Goal: Check status: Check status

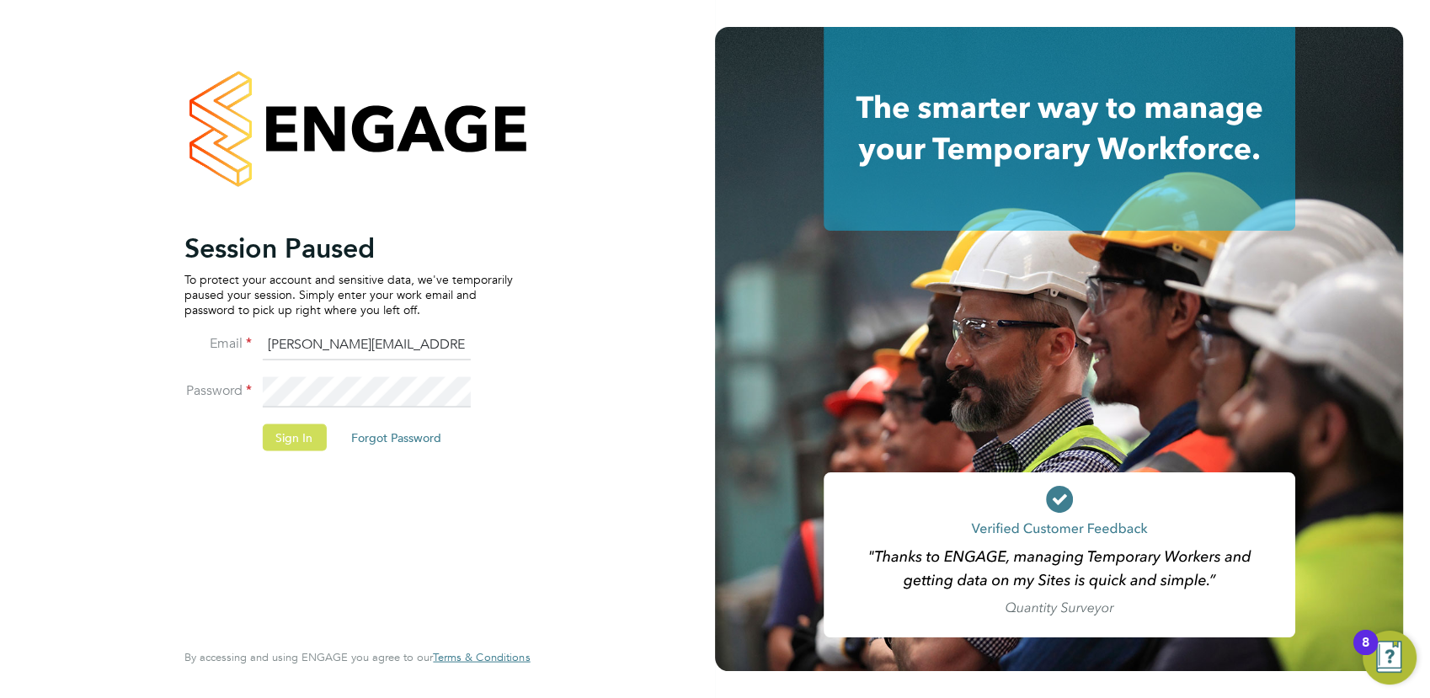
click at [290, 445] on button "Sign In" at bounding box center [294, 436] width 64 height 27
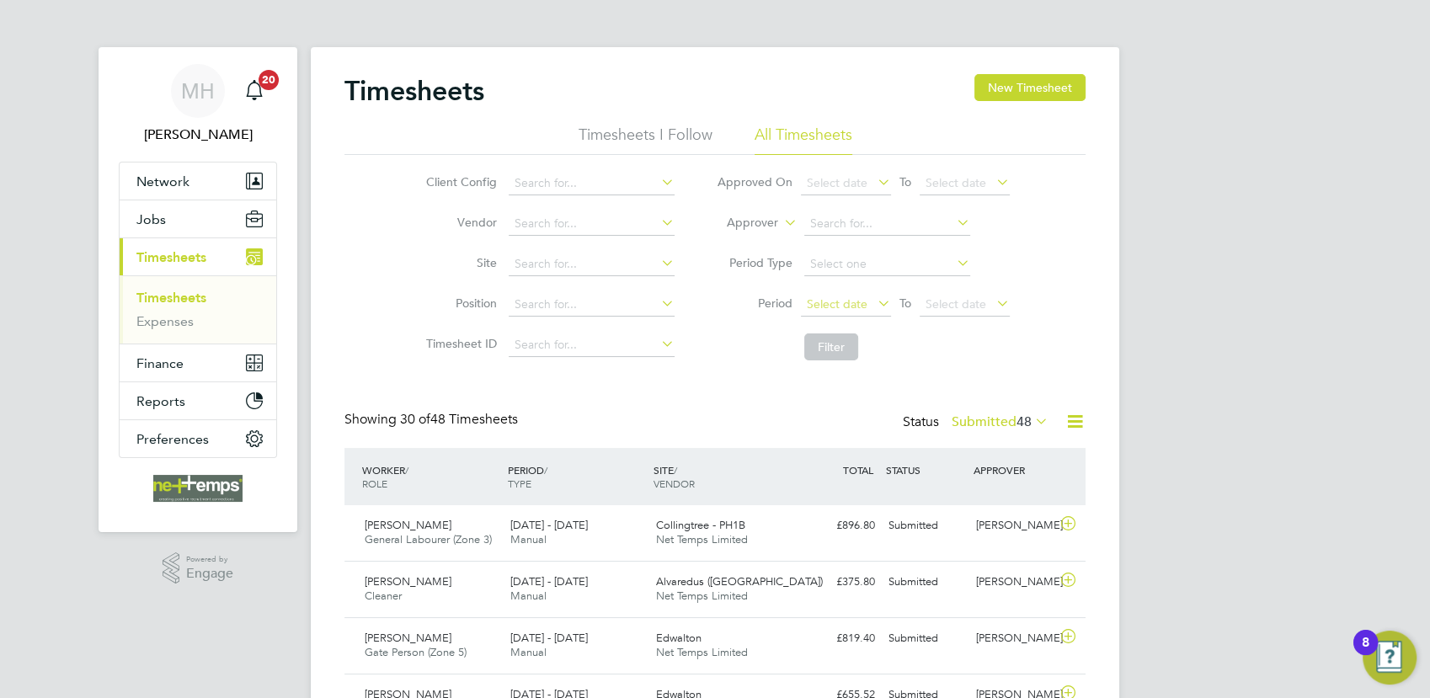
click at [834, 294] on span "Select date" at bounding box center [846, 305] width 90 height 23
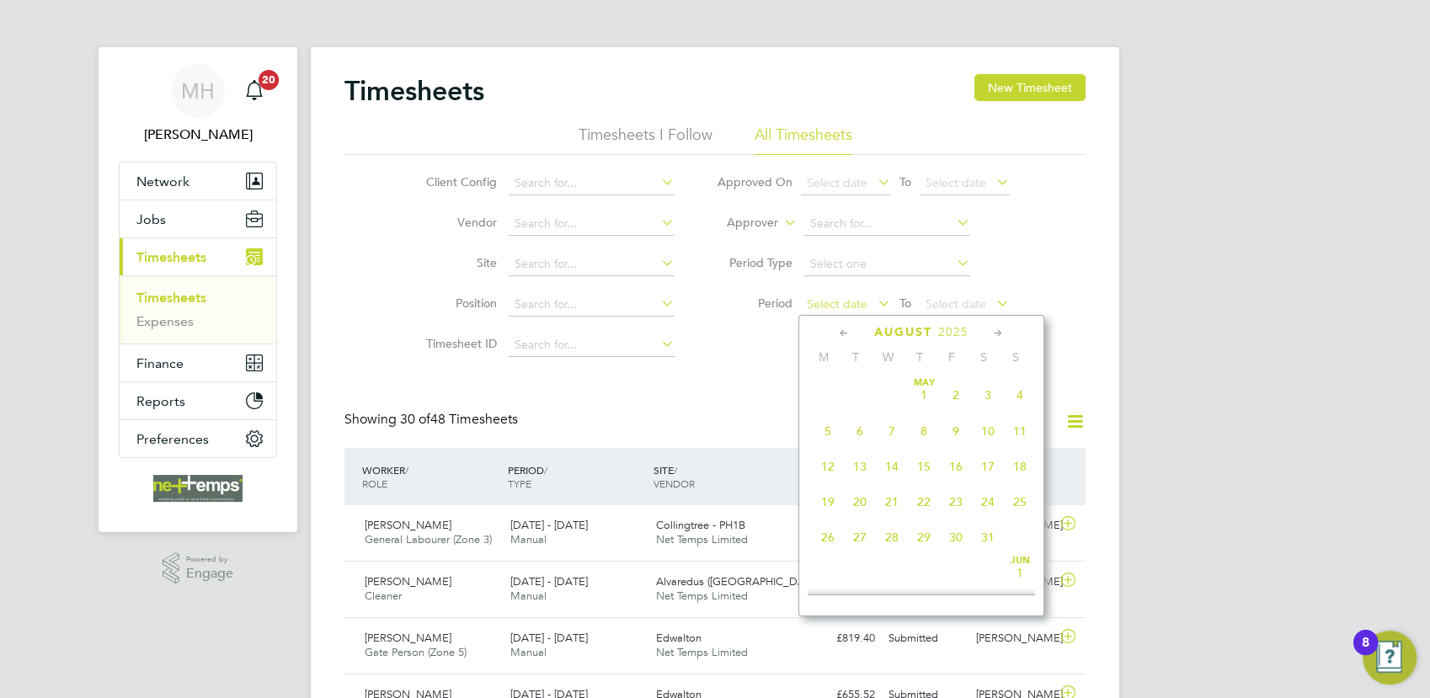
scroll to position [665, 0]
click at [827, 421] on span "18" at bounding box center [828, 405] width 32 height 32
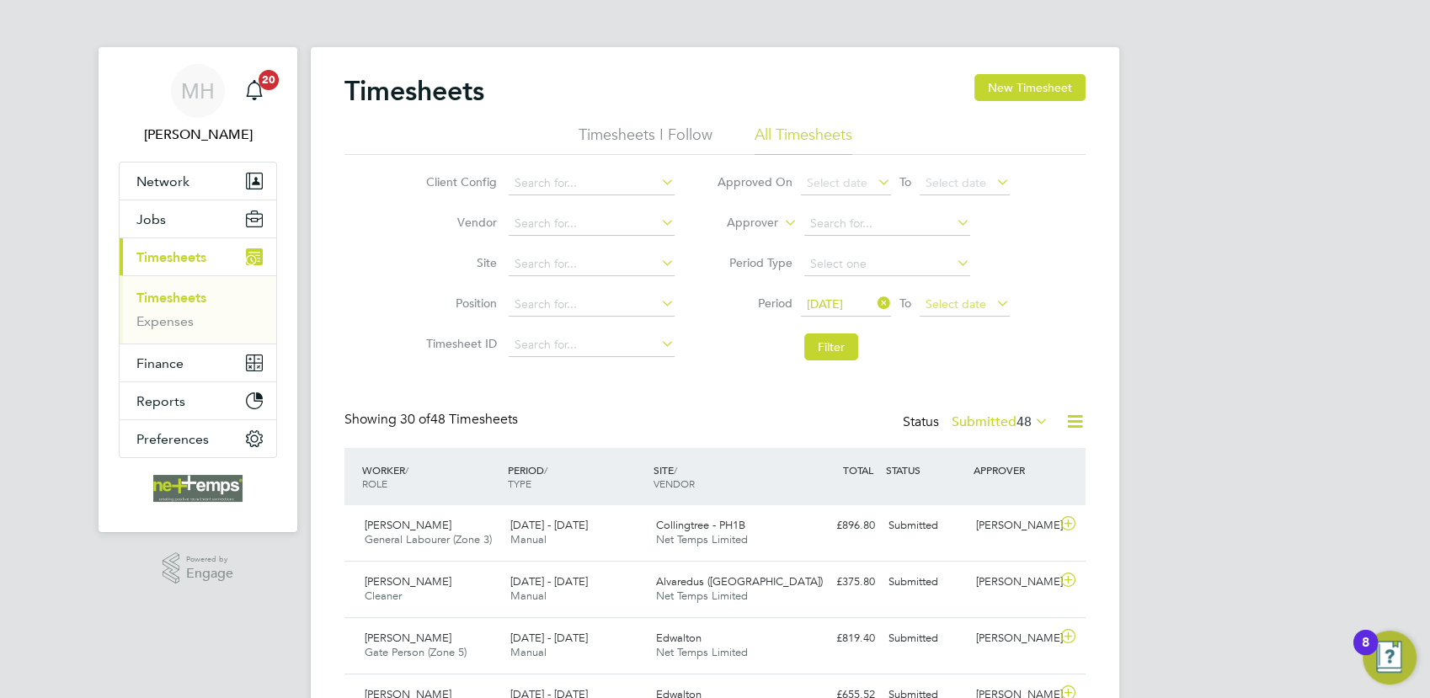
click at [988, 302] on span "Select date" at bounding box center [964, 305] width 90 height 23
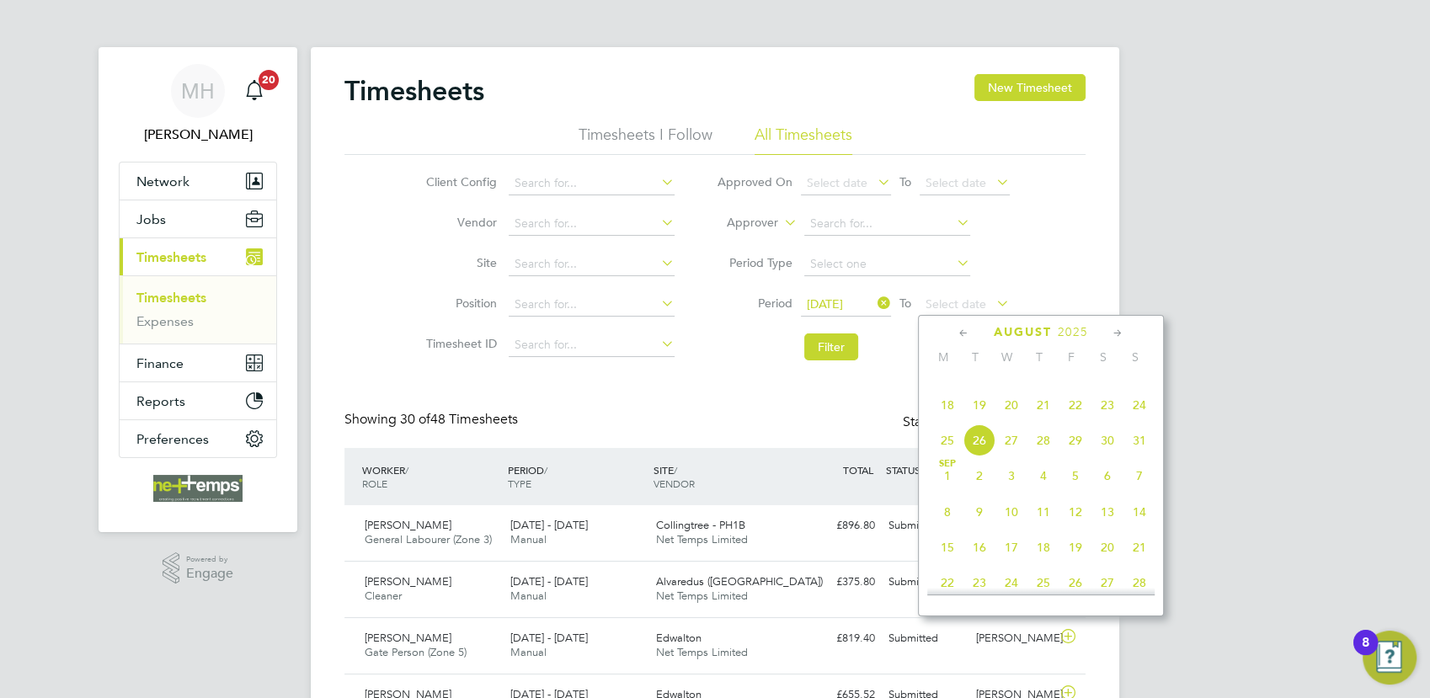
click at [1137, 421] on span "24" at bounding box center [1139, 405] width 32 height 32
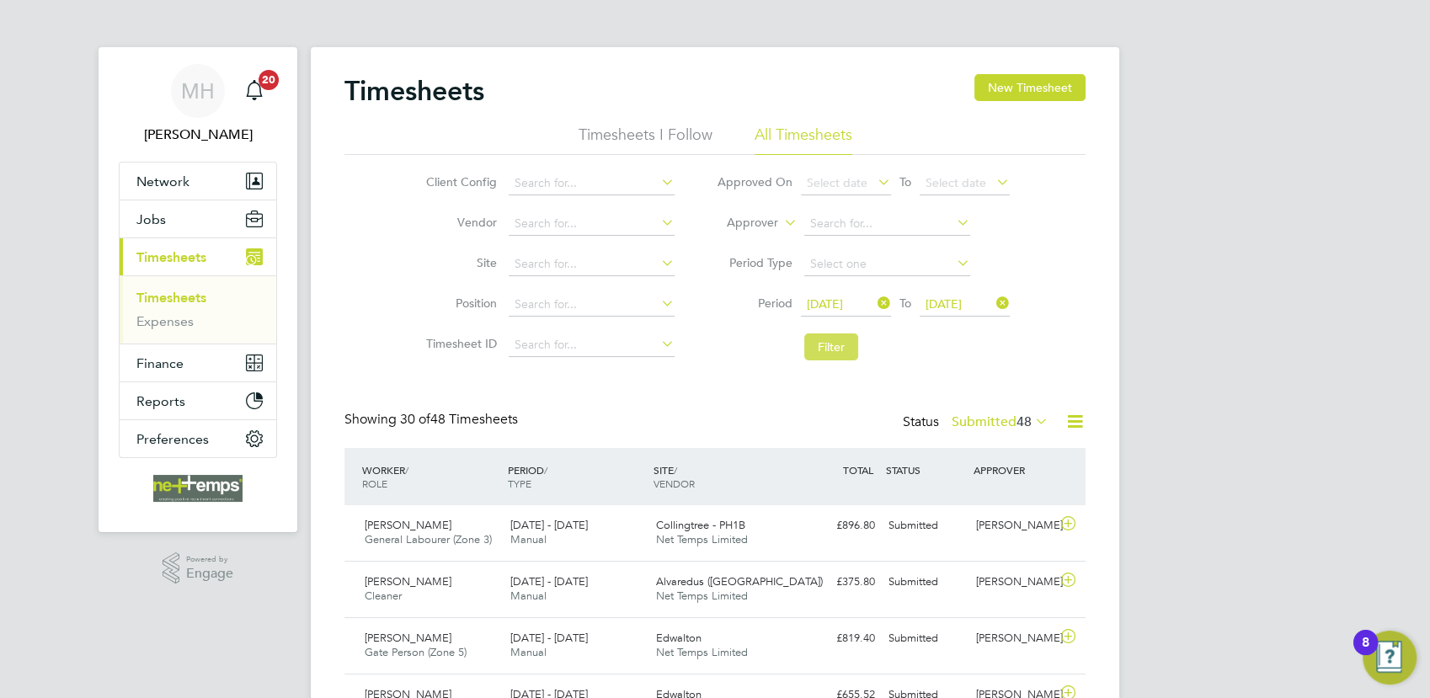
click at [823, 358] on button "Filter" at bounding box center [831, 346] width 54 height 27
